Goal: Task Accomplishment & Management: Complete application form

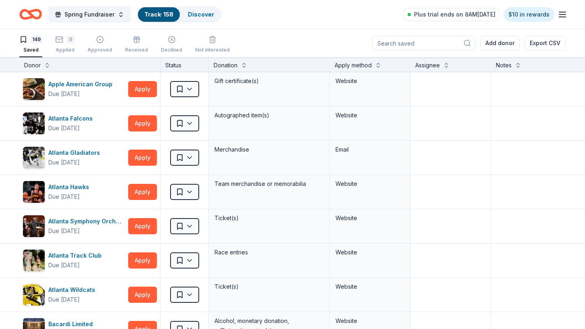
scroll to position [4913, 0]
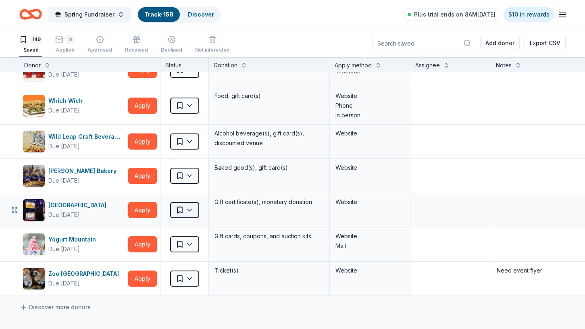
click at [189, 207] on html "Spring Fundraiser Track · 158 Discover Plus trial ends on 8AM[DATE] $10 in rewa…" at bounding box center [292, 164] width 585 height 329
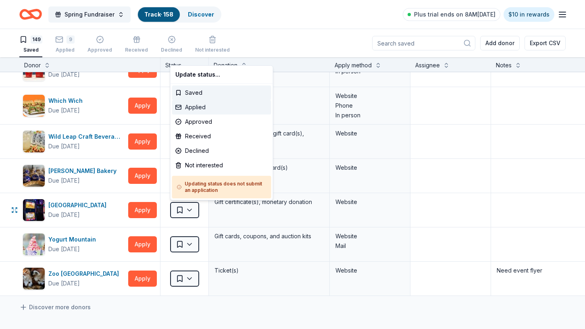
click at [195, 105] on div "Applied" at bounding box center [221, 107] width 99 height 15
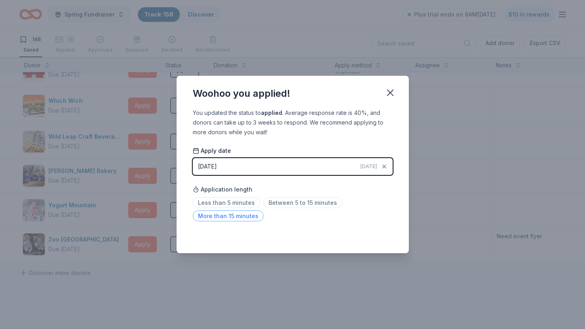
click at [238, 218] on span "More than 15 minutes" at bounding box center [228, 216] width 71 height 11
click at [243, 215] on span "More than 15 minutes" at bounding box center [228, 216] width 71 height 11
click at [391, 91] on icon "button" at bounding box center [390, 92] width 11 height 11
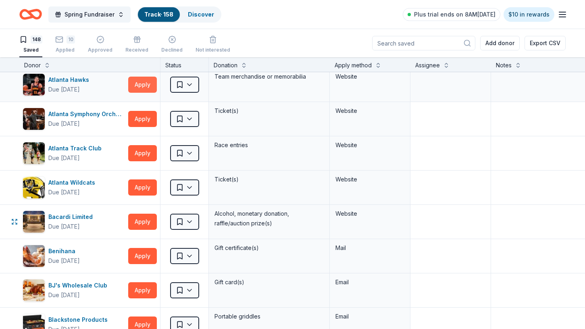
scroll to position [0, 0]
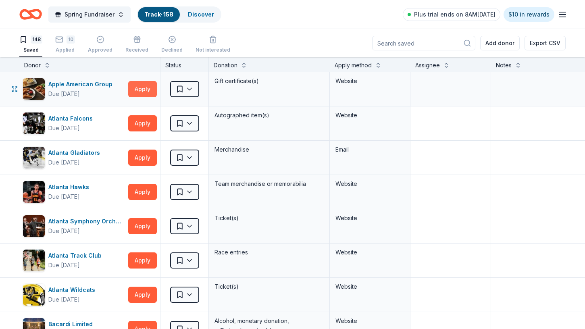
click at [142, 88] on button "Apply" at bounding box center [142, 89] width 29 height 16
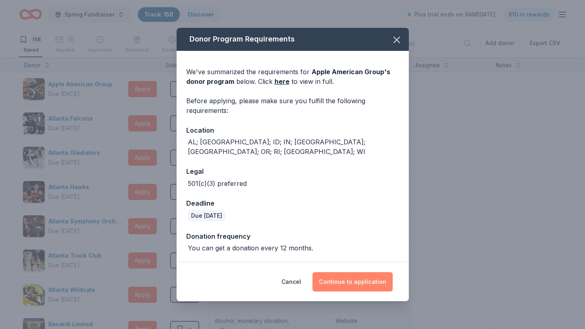
click at [354, 279] on button "Continue to application" at bounding box center [353, 281] width 80 height 19
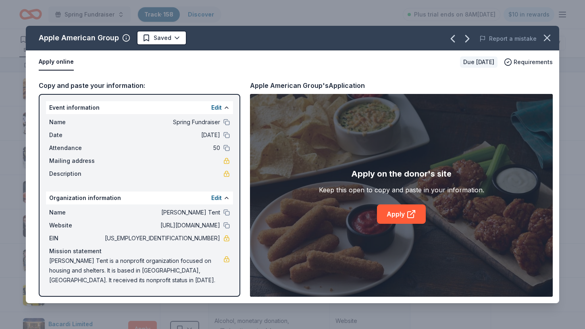
click at [393, 223] on div "Apply on the donor's site Keep this open to copy and paste in your information.…" at bounding box center [401, 195] width 303 height 203
click at [396, 217] on link "Apply" at bounding box center [401, 213] width 49 height 19
click at [532, 58] on span "Requirements" at bounding box center [533, 62] width 39 height 10
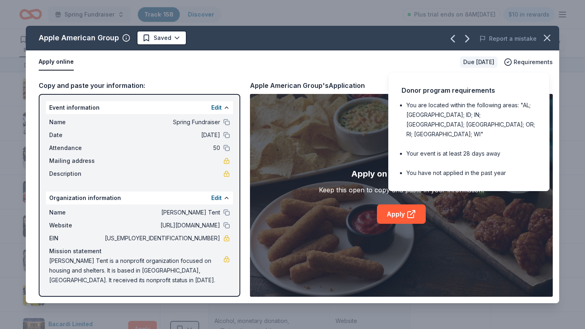
click at [409, 59] on div "Apply online" at bounding box center [246, 62] width 415 height 17
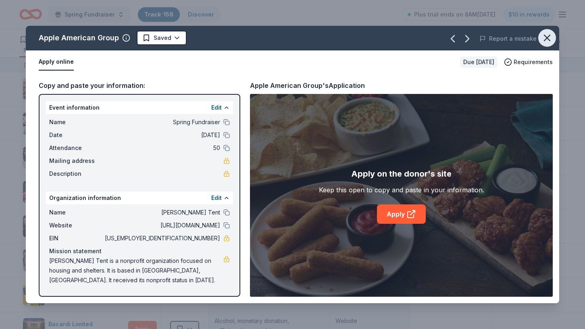
click at [550, 36] on icon "button" at bounding box center [547, 37] width 11 height 11
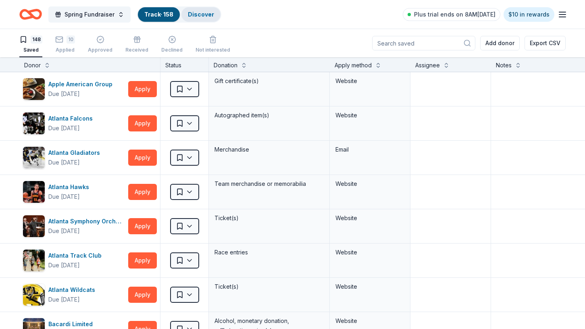
click at [199, 7] on div "Discover" at bounding box center [200, 14] width 39 height 15
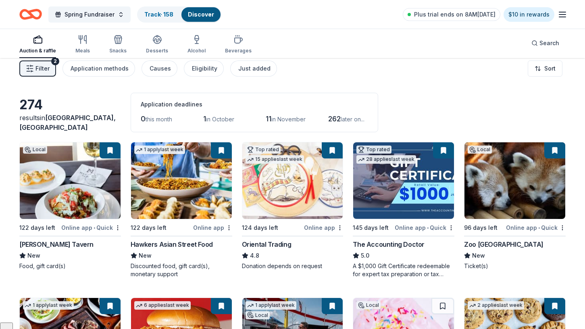
scroll to position [10, 0]
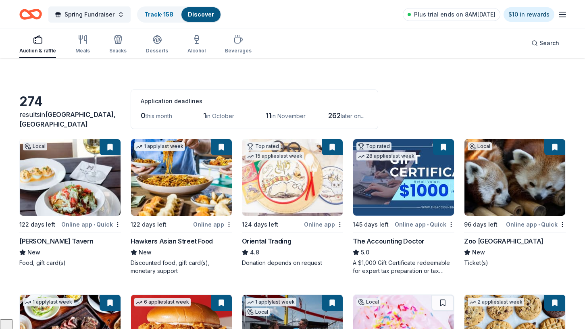
click at [560, 12] on icon "button" at bounding box center [563, 15] width 10 height 10
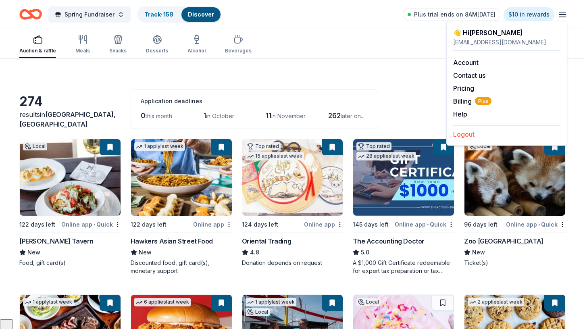
click at [467, 130] on button "Logout" at bounding box center [463, 134] width 21 height 10
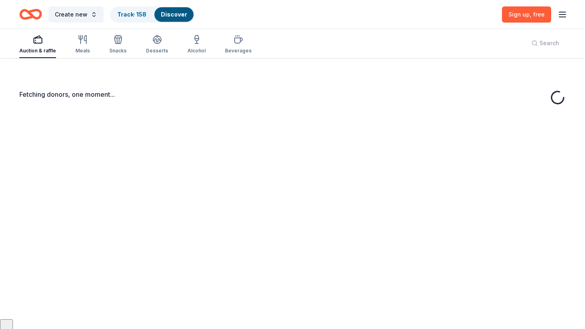
scroll to position [0, 0]
